Goal: Task Accomplishment & Management: Use online tool/utility

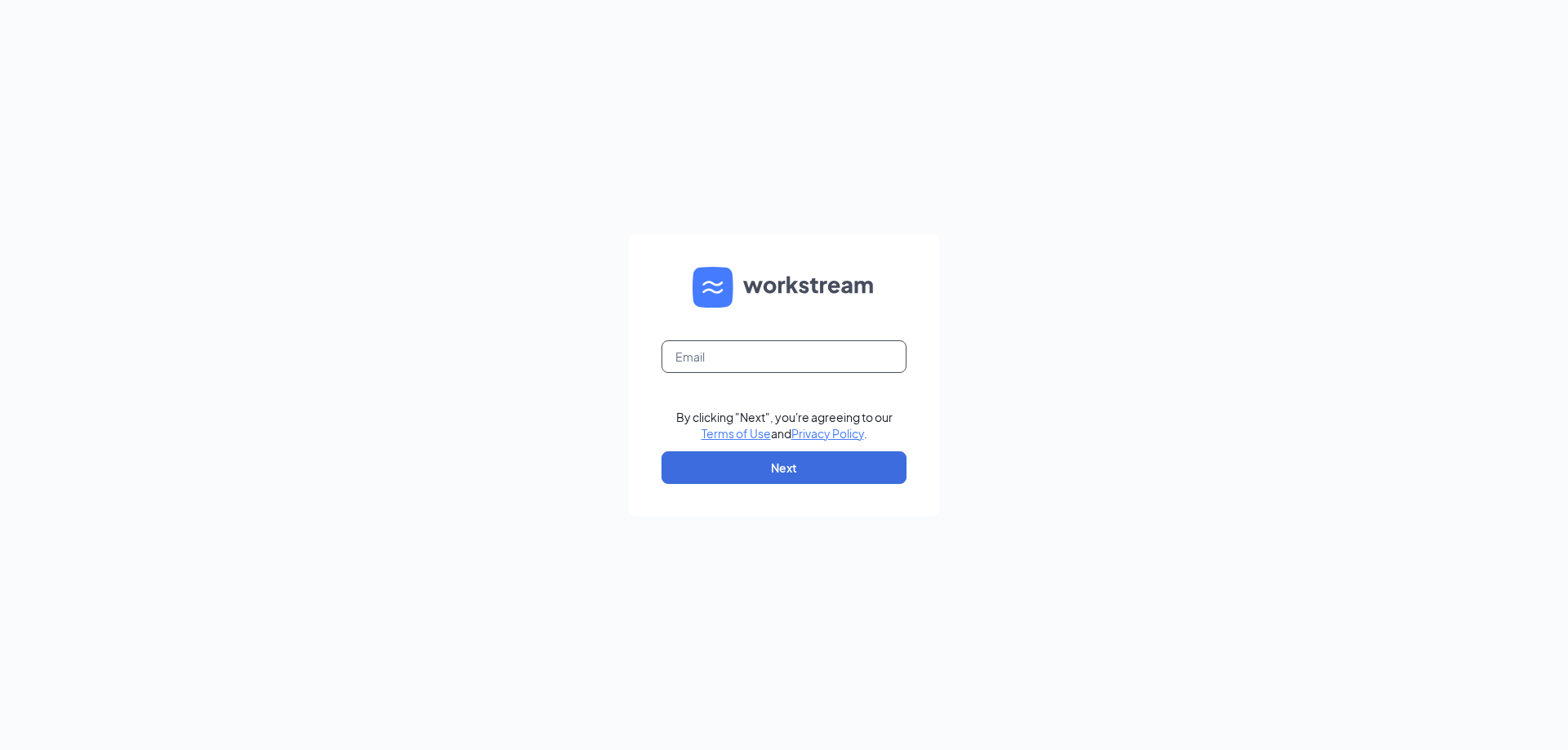
click at [840, 356] on input "text" at bounding box center [784, 357] width 244 height 33
type input "zac.johns@runza.com"
click at [835, 459] on button "Next" at bounding box center [784, 468] width 244 height 33
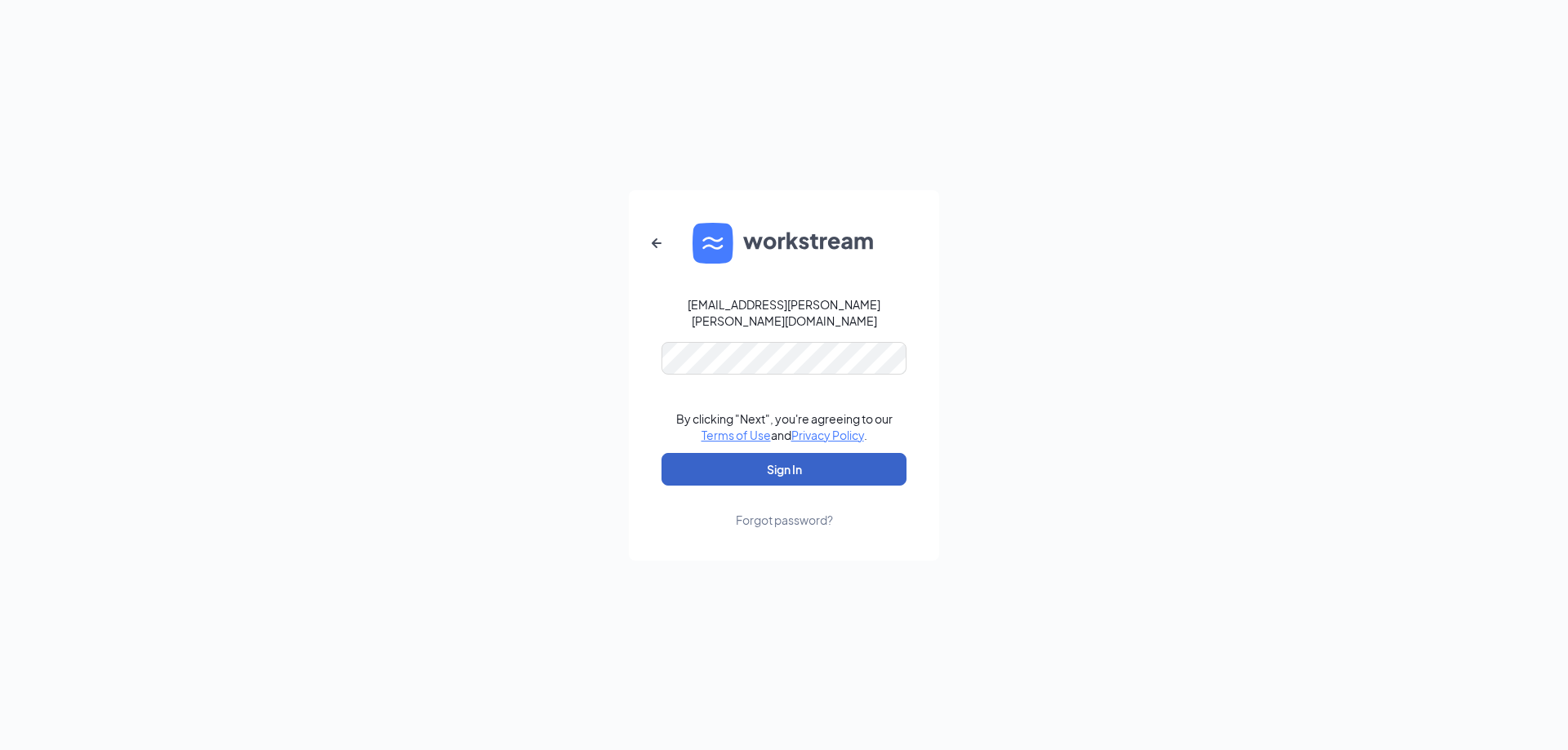
click at [872, 475] on button "Sign In" at bounding box center [784, 470] width 244 height 33
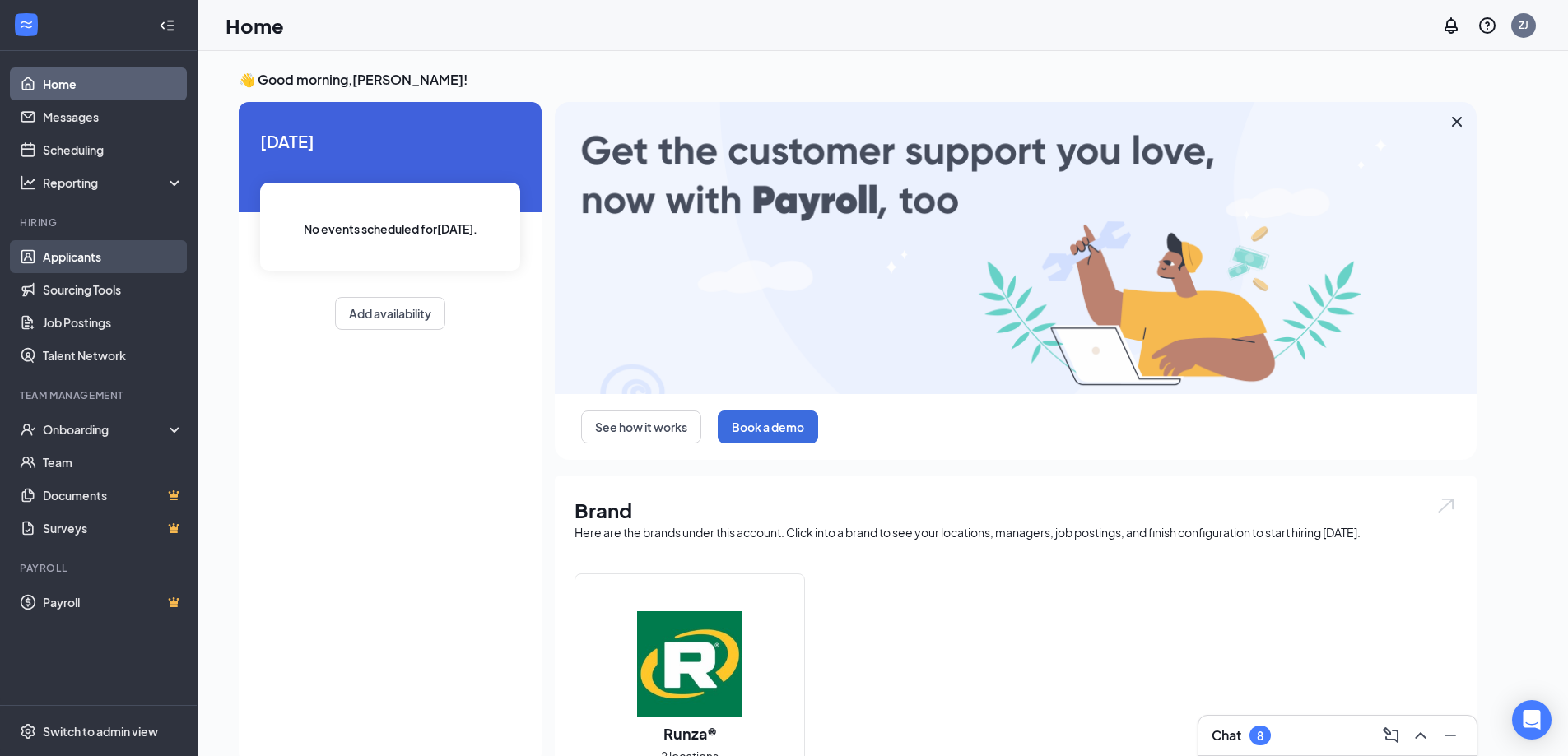
click at [120, 252] on link "Applicants" at bounding box center [113, 257] width 141 height 33
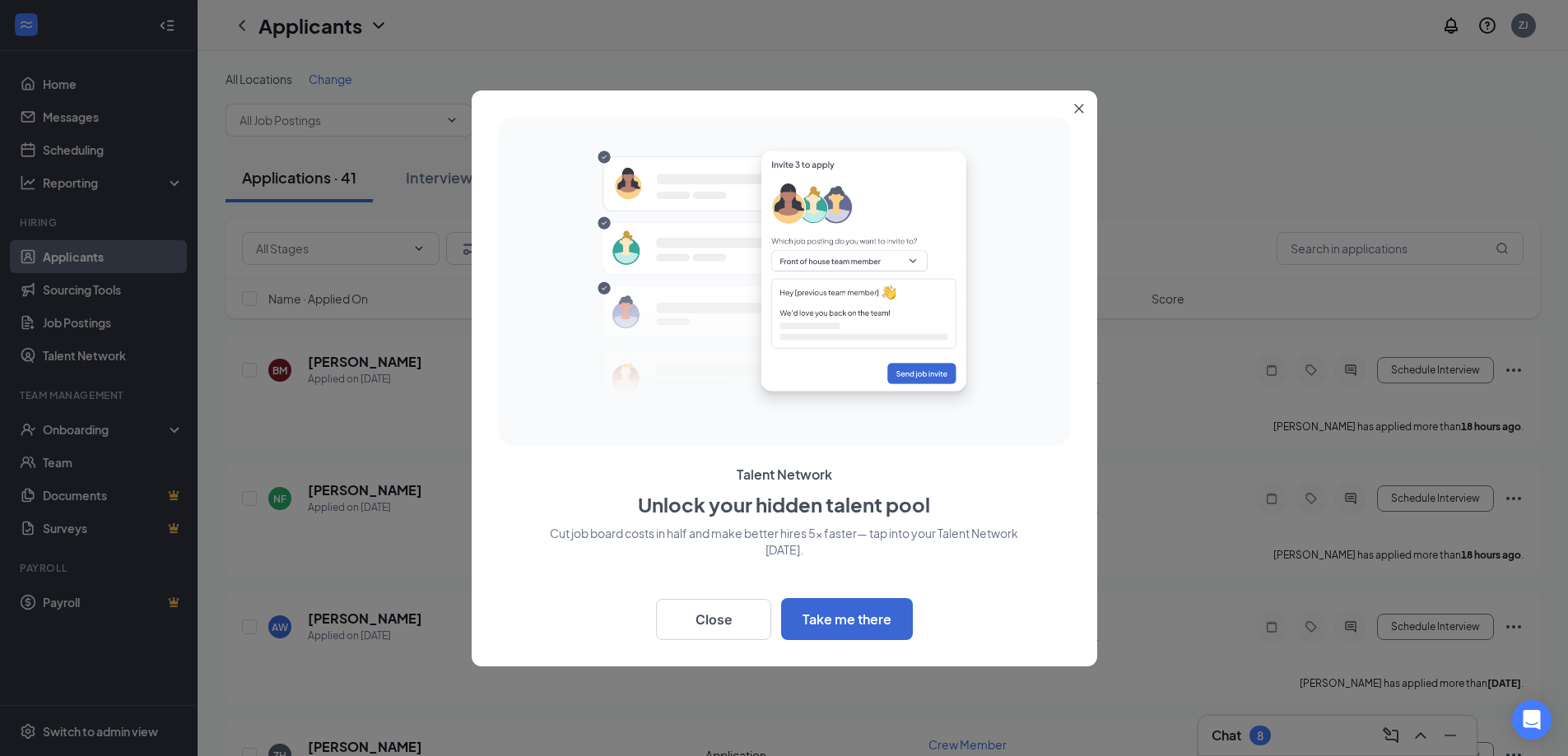
click at [1077, 109] on icon "Close" at bounding box center [1079, 108] width 9 height 9
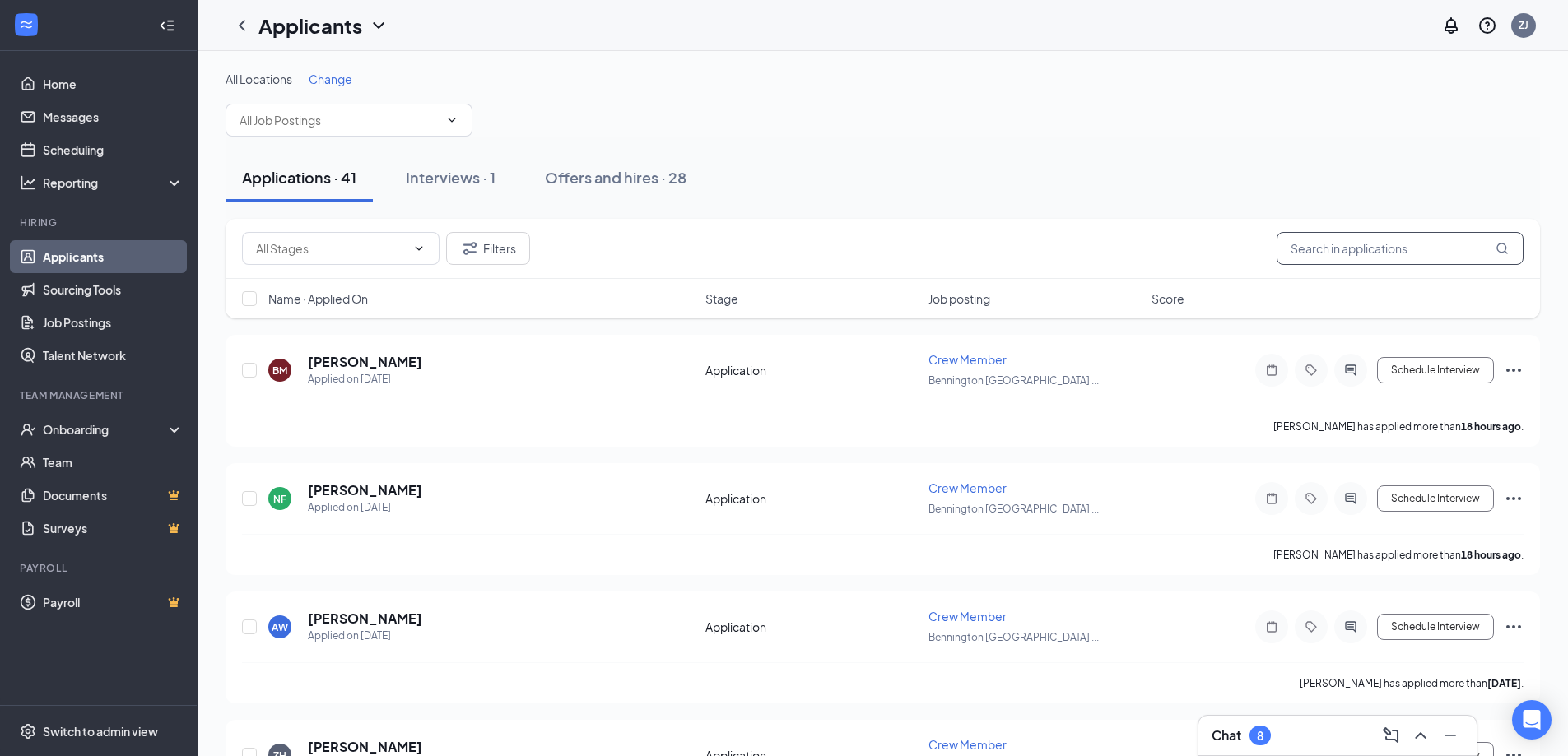
drag, startPoint x: 1470, startPoint y: 253, endPoint x: 1490, endPoint y: 239, distance: 24.4
click at [1472, 250] on input "text" at bounding box center [1400, 248] width 247 height 33
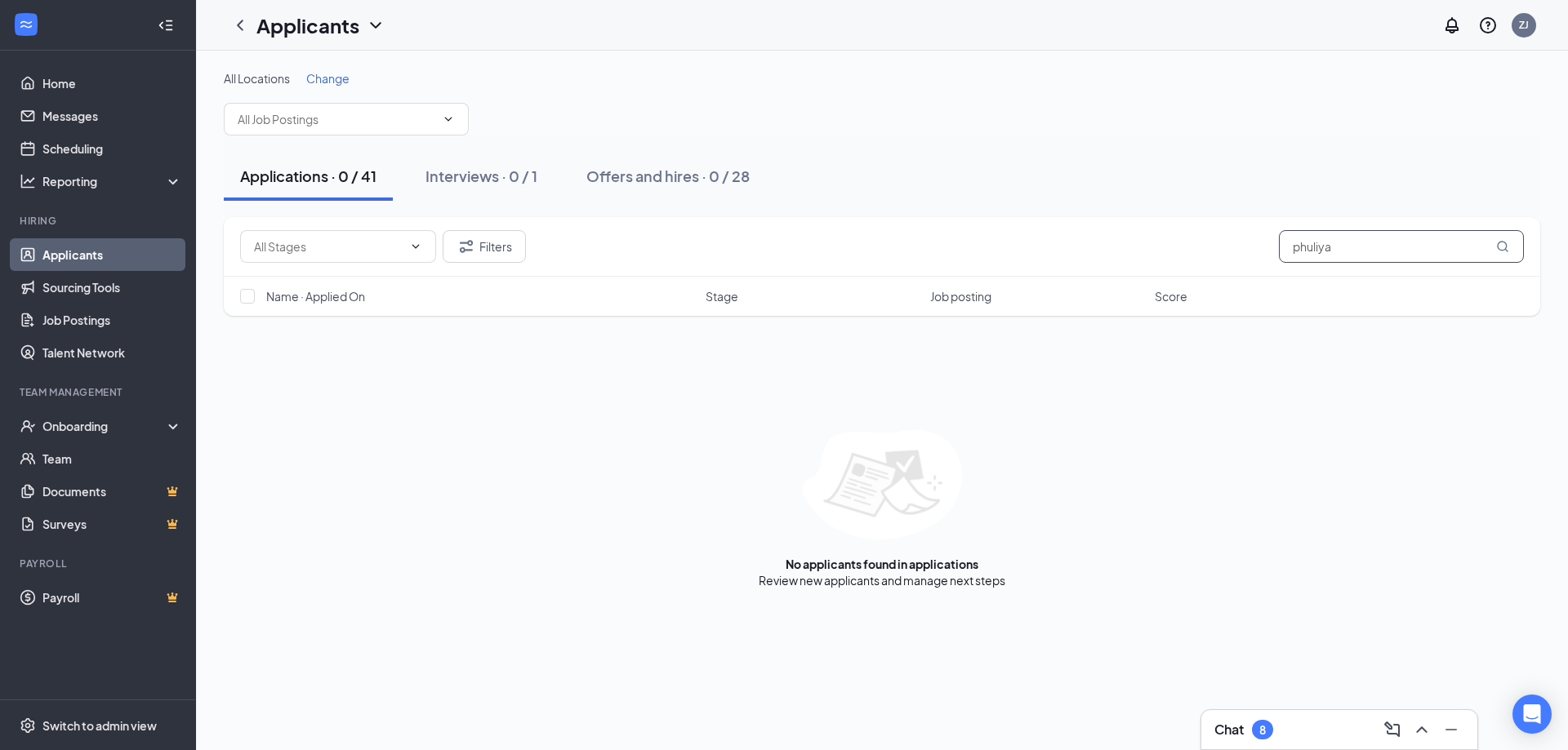
drag, startPoint x: 1399, startPoint y: 262, endPoint x: 1516, endPoint y: 215, distance: 126.1
click at [1516, 215] on div "All Locations Change Applications · 0 / 41 Interviews · 0 / 1 Offers and hires …" at bounding box center [881, 329] width 1316 height 518
type input "phuliya"
drag, startPoint x: 966, startPoint y: 111, endPoint x: 1006, endPoint y: 96, distance: 42.7
click at [970, 110] on div "All Locations Change" at bounding box center [881, 102] width 1316 height 65
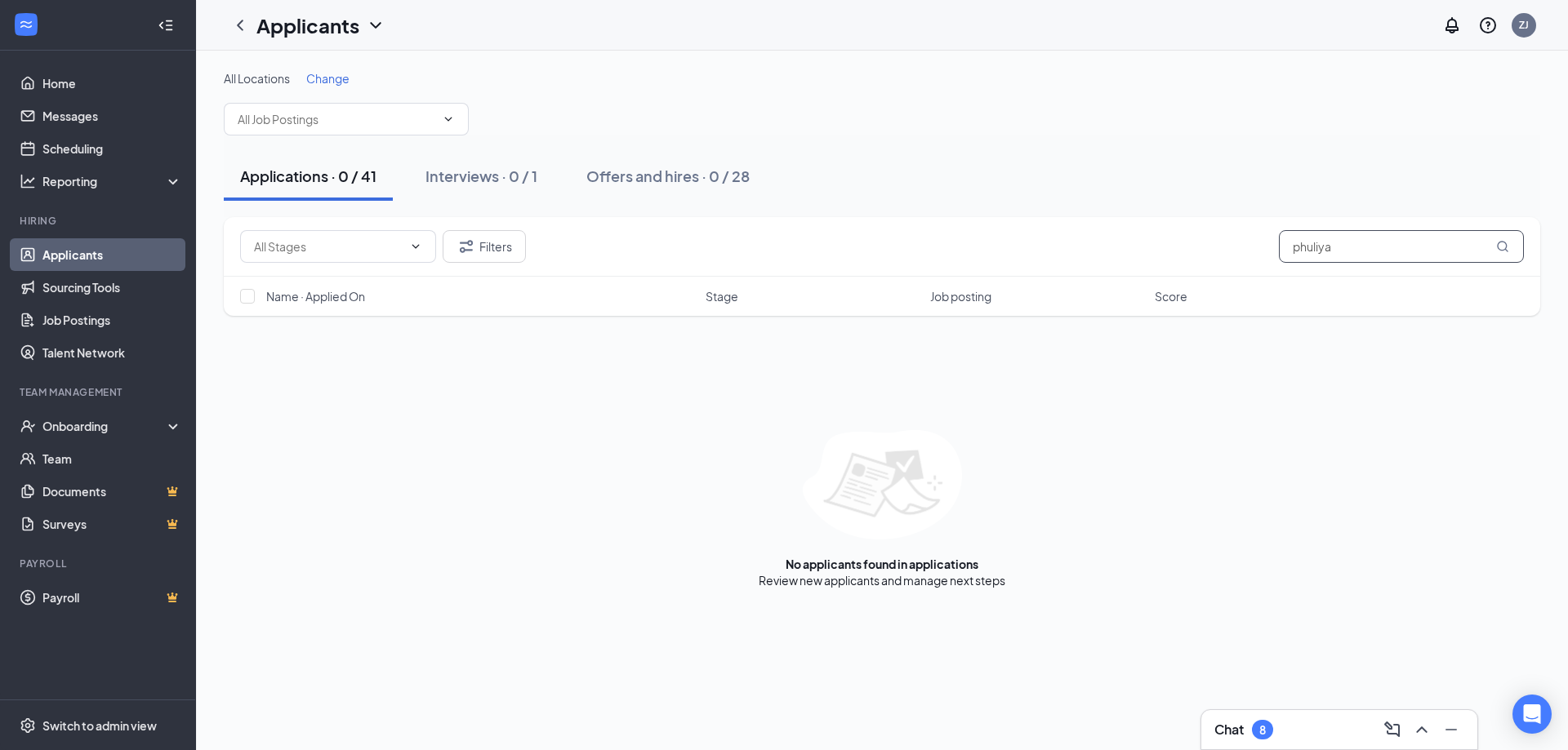
click at [1363, 237] on input "phuliya" at bounding box center [1401, 246] width 244 height 33
click at [1418, 727] on icon "ChevronUp" at bounding box center [1421, 729] width 19 height 19
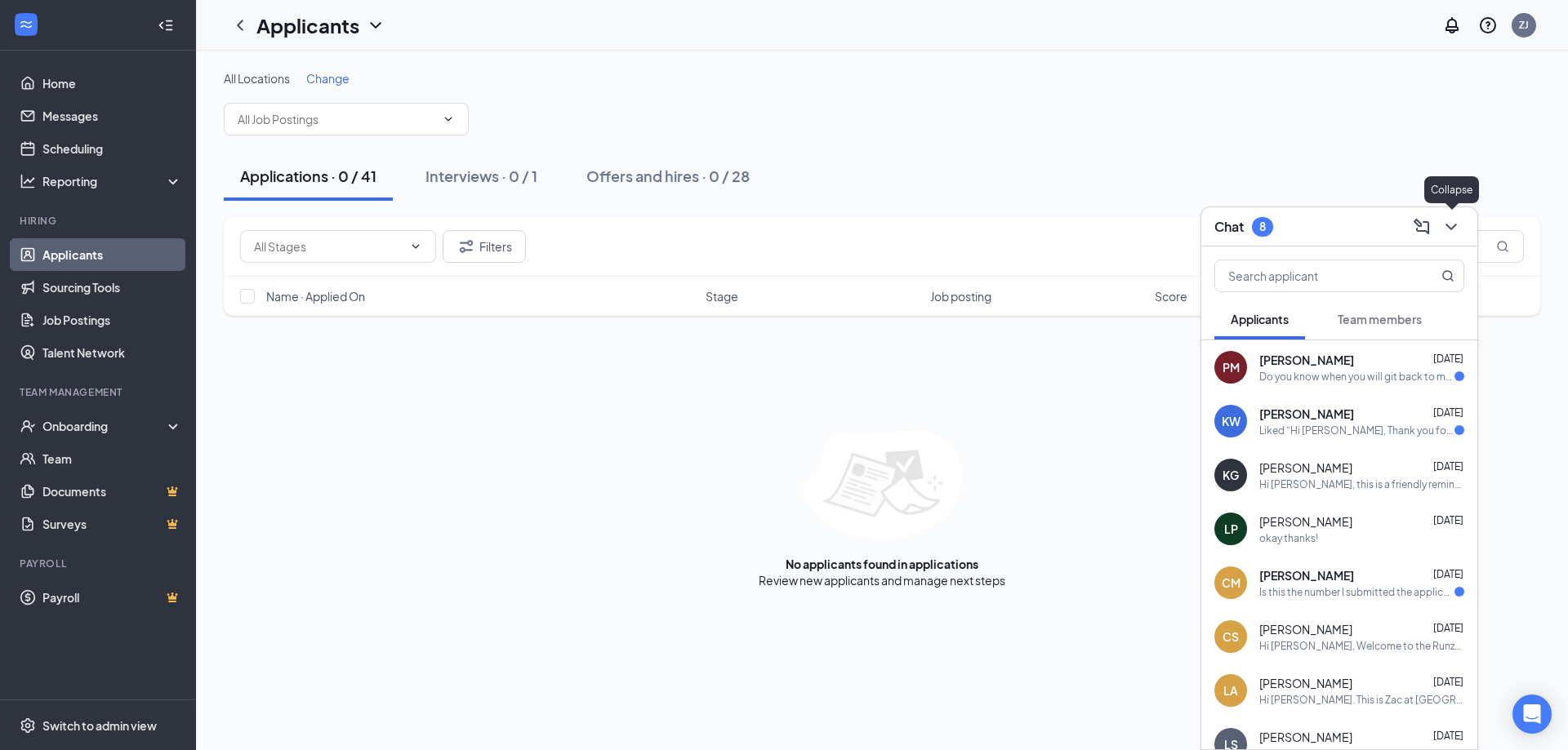
click at [1450, 223] on icon "ChevronDown" at bounding box center [1450, 226] width 19 height 19
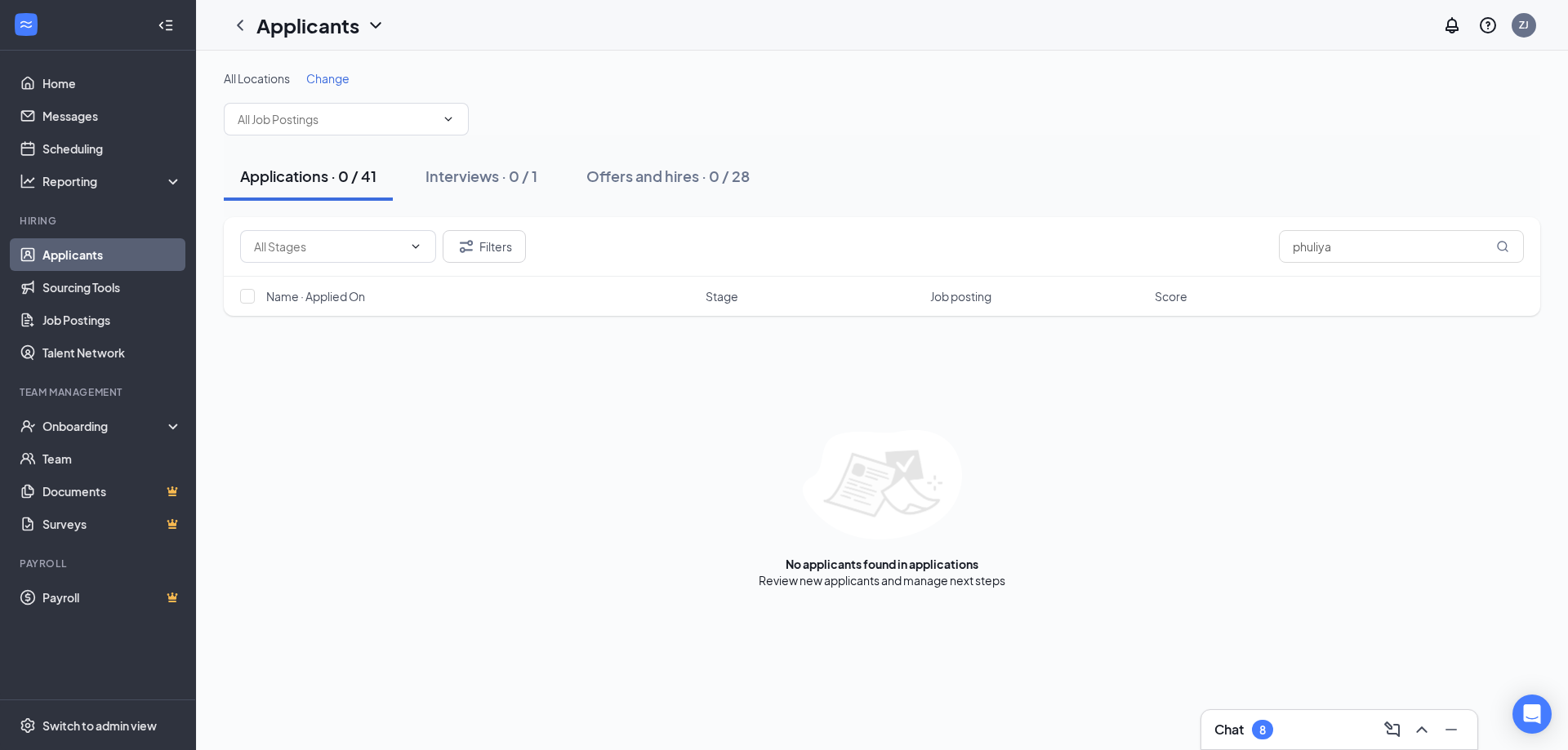
click at [105, 249] on link "Applicants" at bounding box center [112, 255] width 140 height 33
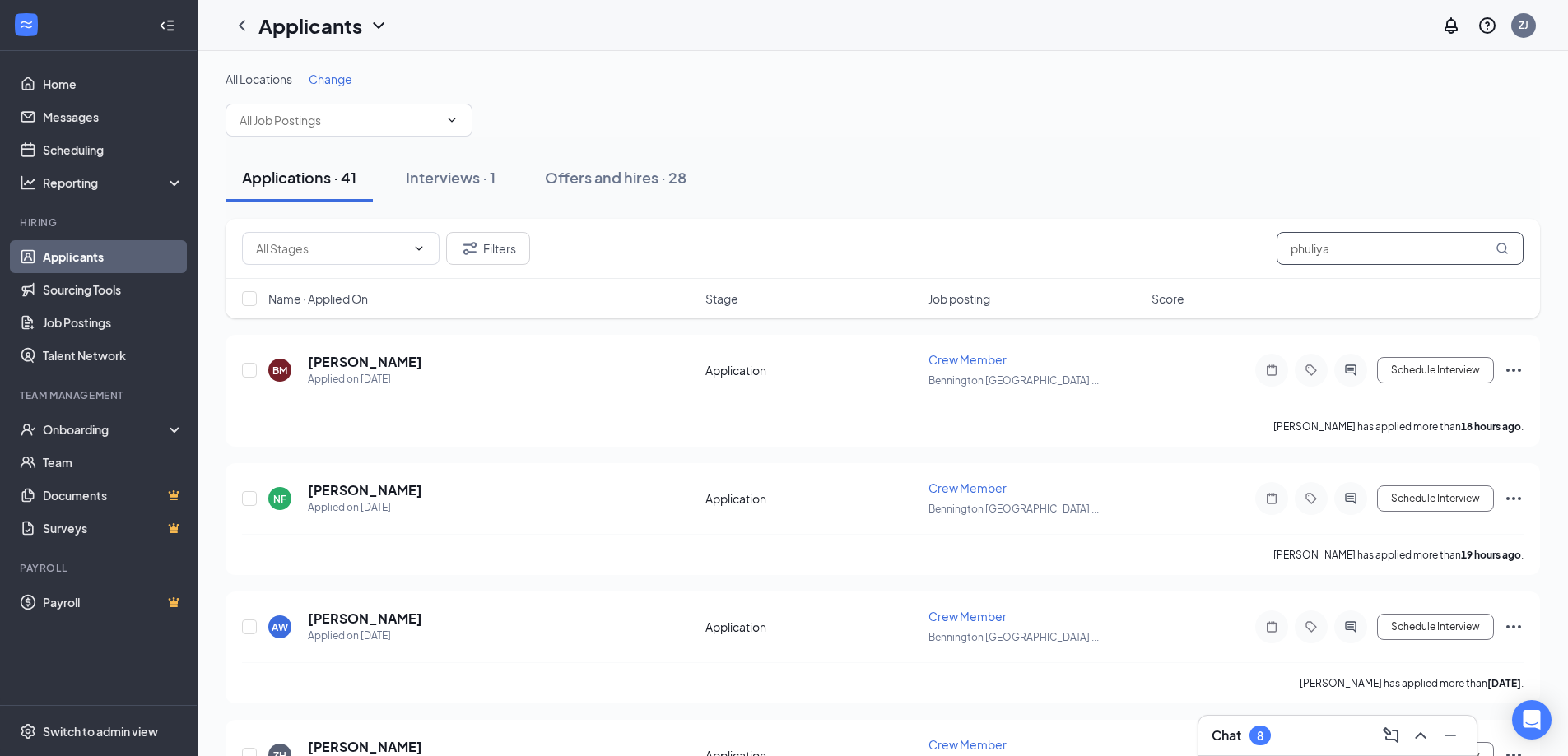
drag, startPoint x: 1385, startPoint y: 252, endPoint x: 992, endPoint y: 277, distance: 393.8
click at [993, 276] on div "Filters phuliya" at bounding box center [882, 248] width 1315 height 60
click at [1043, 132] on div "All Locations Change" at bounding box center [882, 103] width 1315 height 66
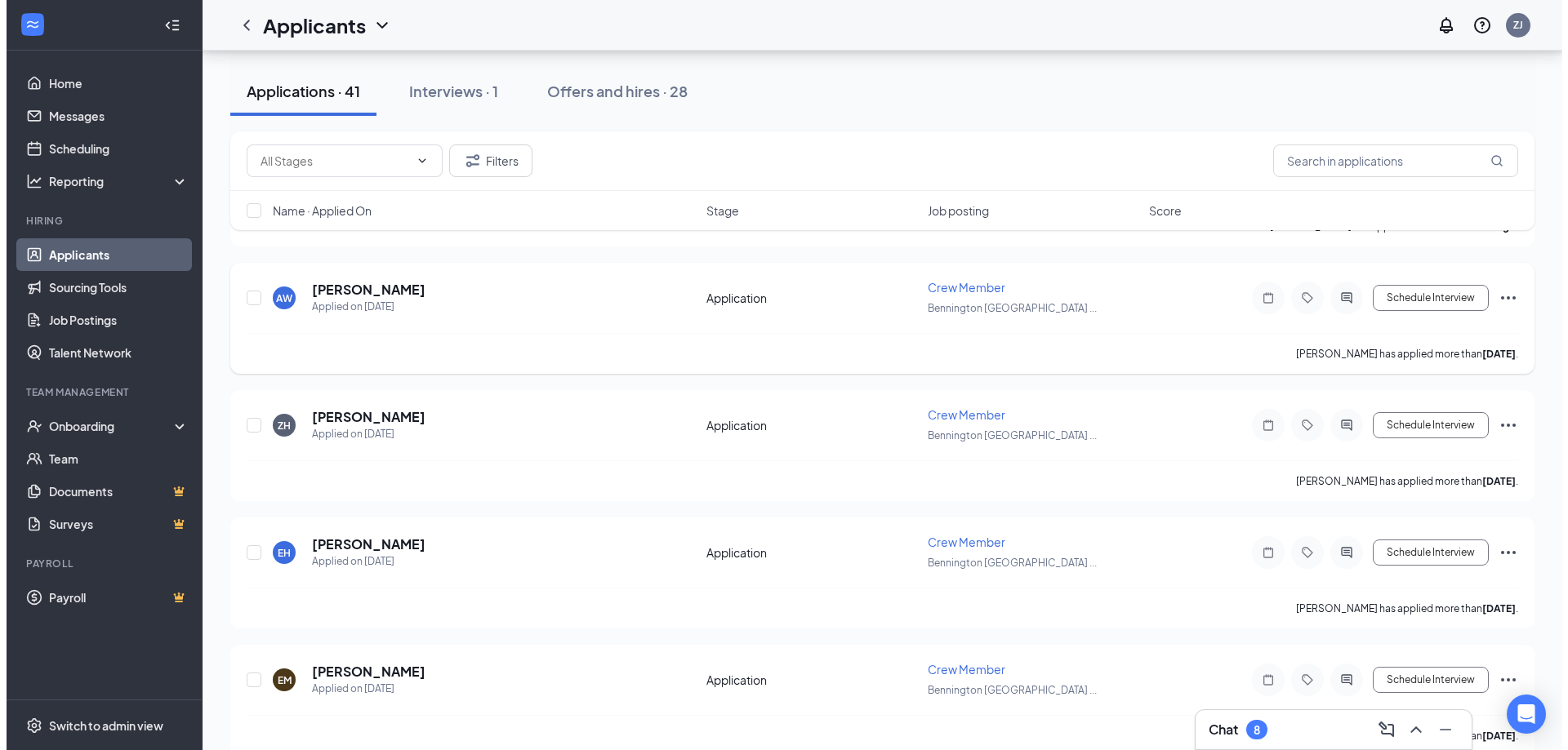
scroll to position [490, 0]
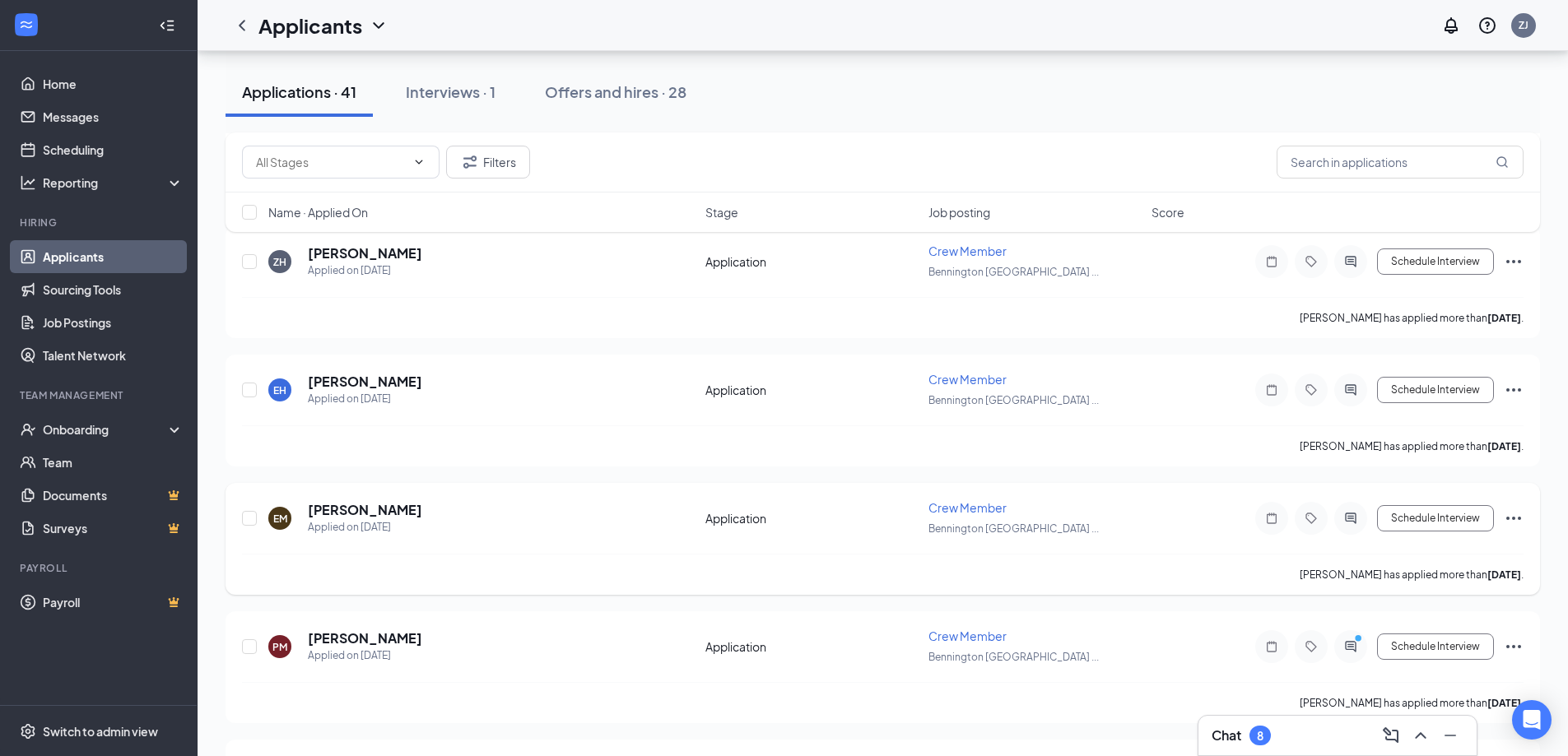
click at [427, 528] on div "EM [PERSON_NAME] Applied on [DATE]" at bounding box center [482, 518] width 427 height 34
click at [398, 523] on div "EM [PERSON_NAME] Applied on [DATE]" at bounding box center [482, 518] width 427 height 34
click at [380, 509] on h5 "[PERSON_NAME]" at bounding box center [364, 510] width 114 height 19
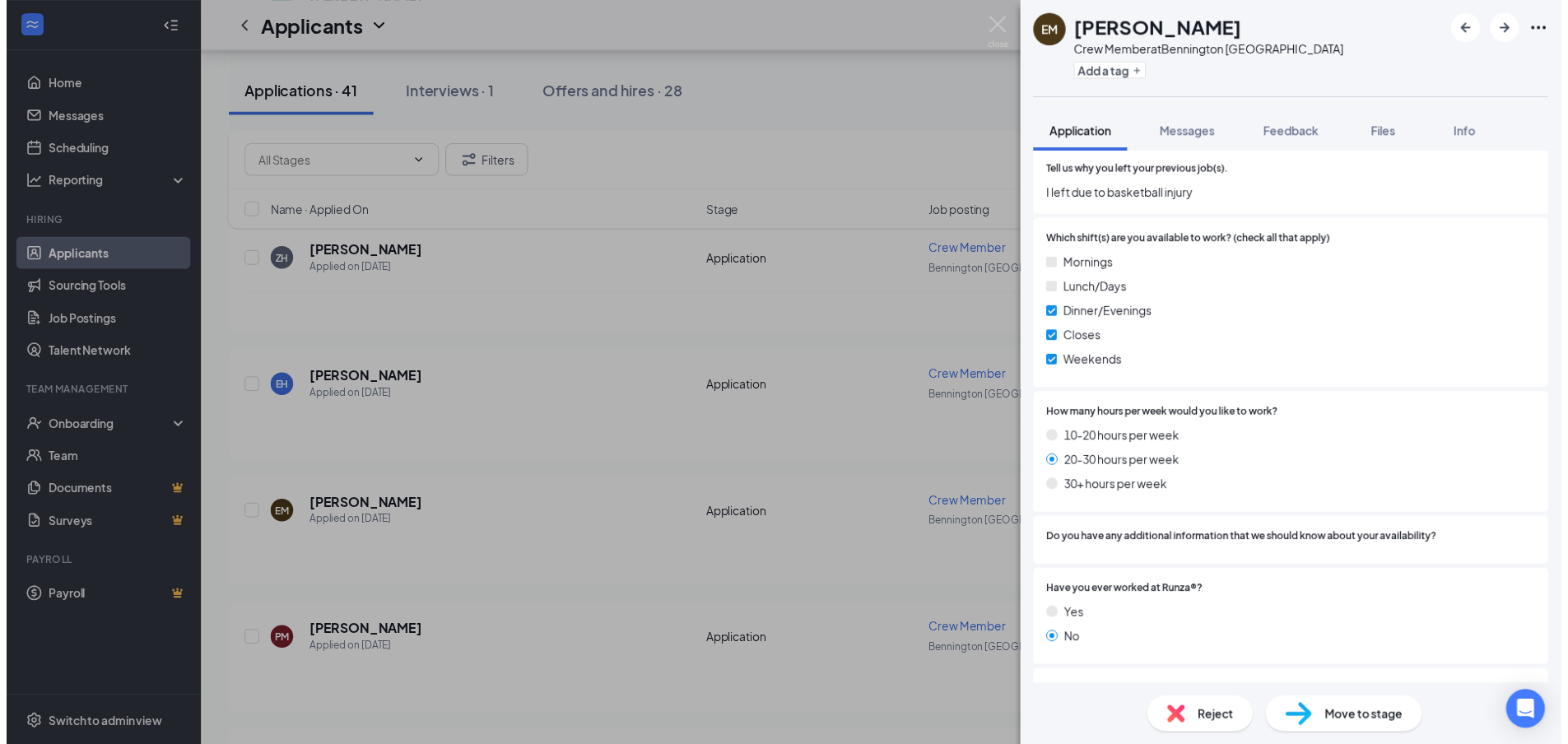
scroll to position [910, 0]
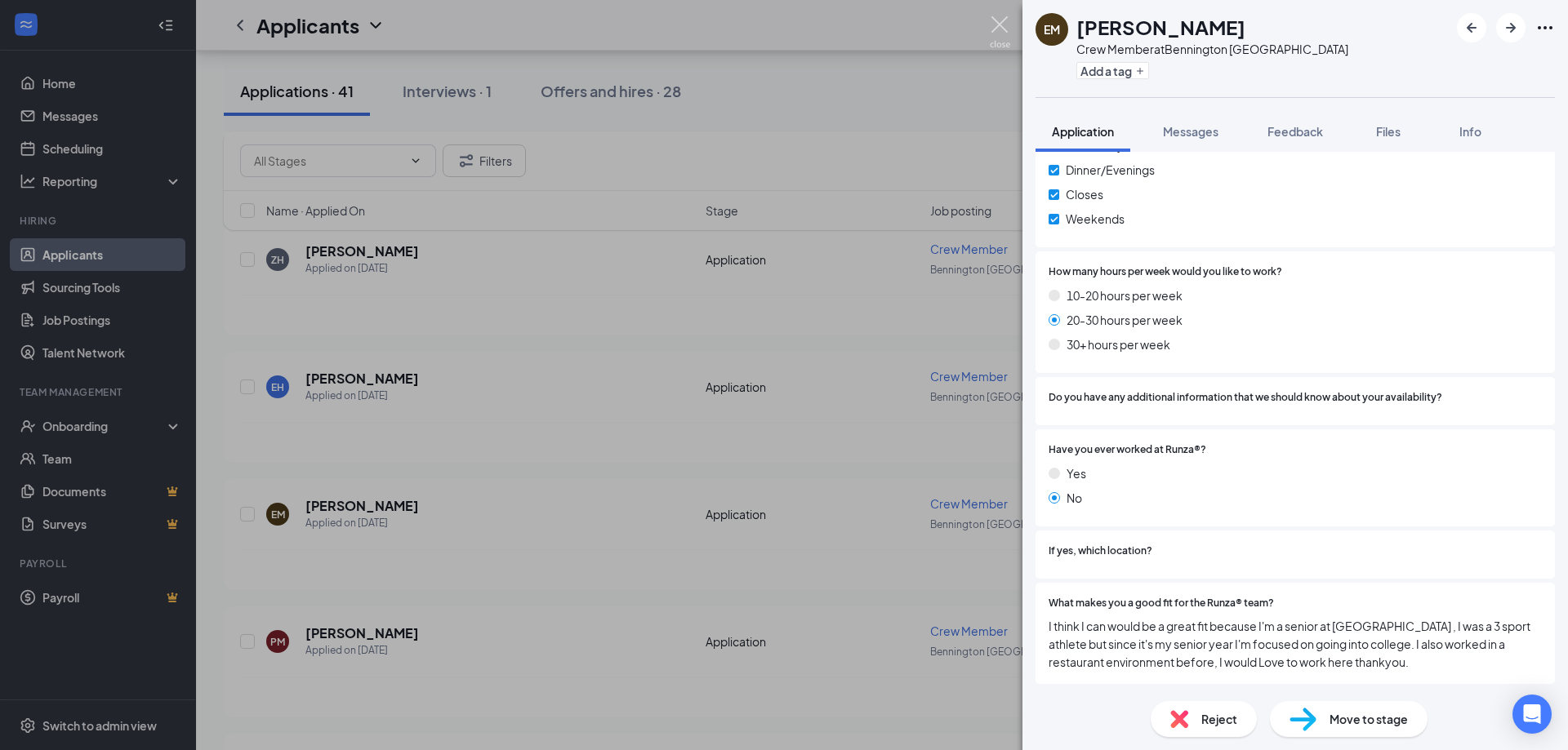
click at [1001, 26] on img at bounding box center [1000, 32] width 20 height 32
